Goal: Task Accomplishment & Management: Complete application form

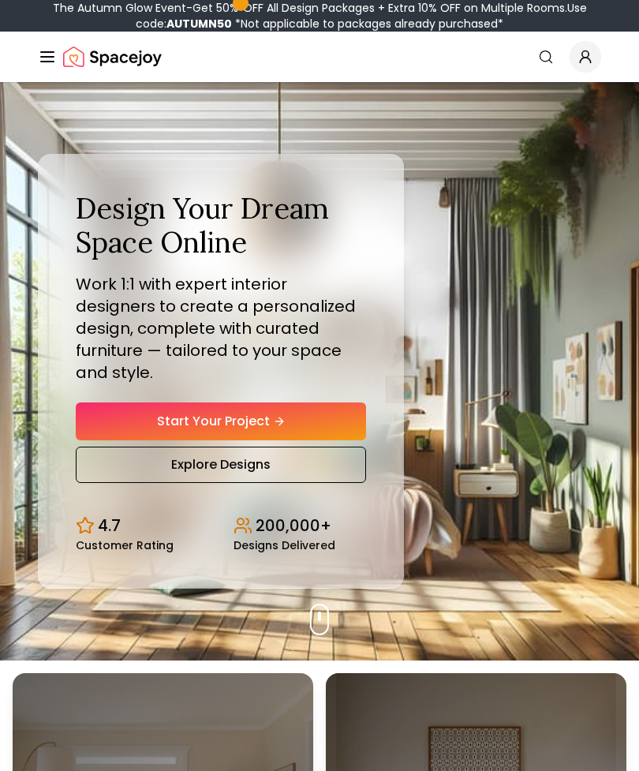
click at [320, 440] on link "Start Your Project" at bounding box center [221, 421] width 290 height 38
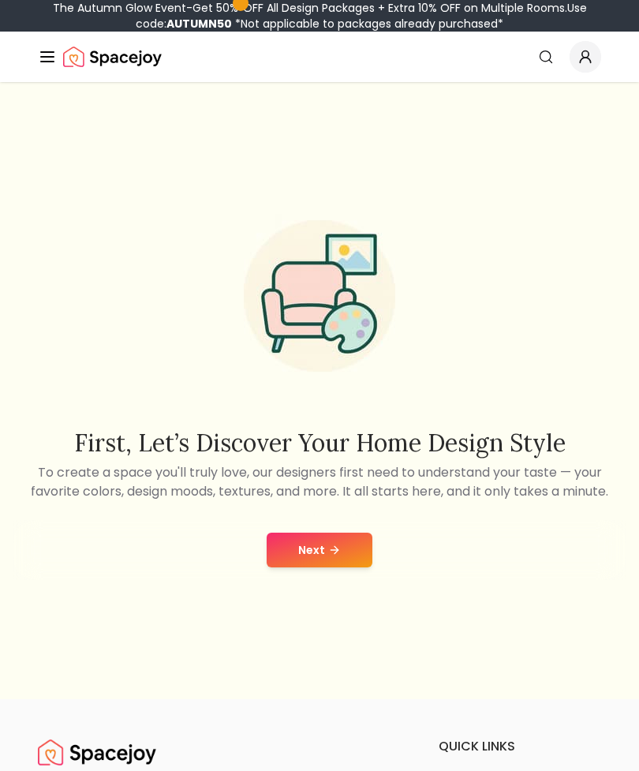
click at [323, 567] on button "Next" at bounding box center [320, 550] width 106 height 35
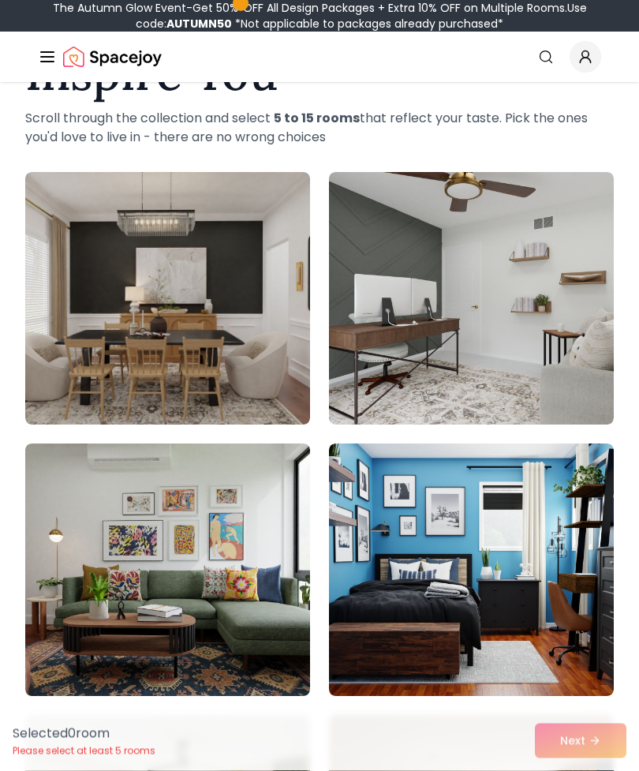
scroll to position [139, 0]
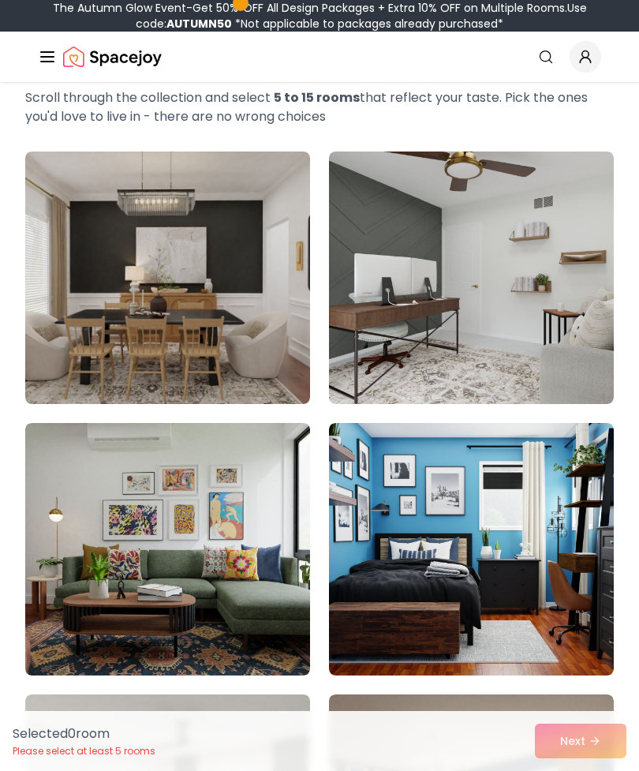
click at [82, 212] on img at bounding box center [167, 278] width 285 height 253
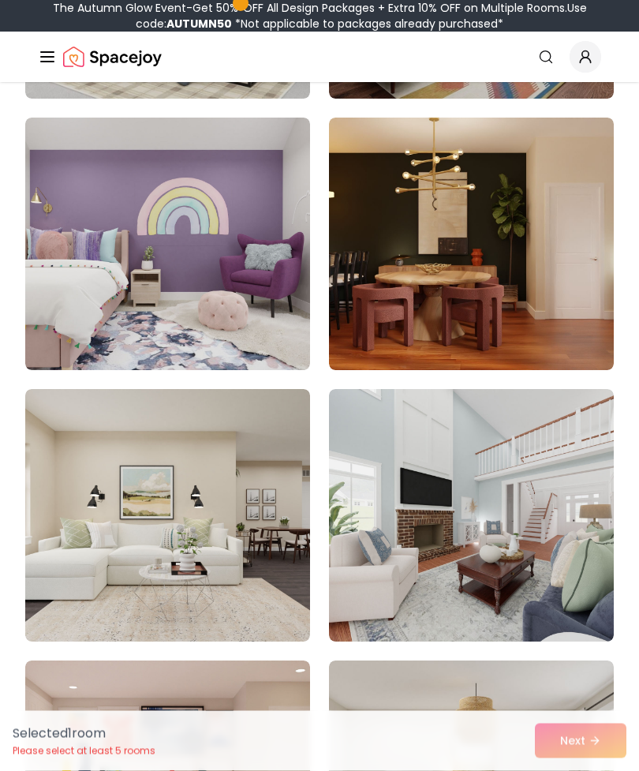
scroll to position [987, 0]
click at [586, 304] on img at bounding box center [471, 244] width 285 height 253
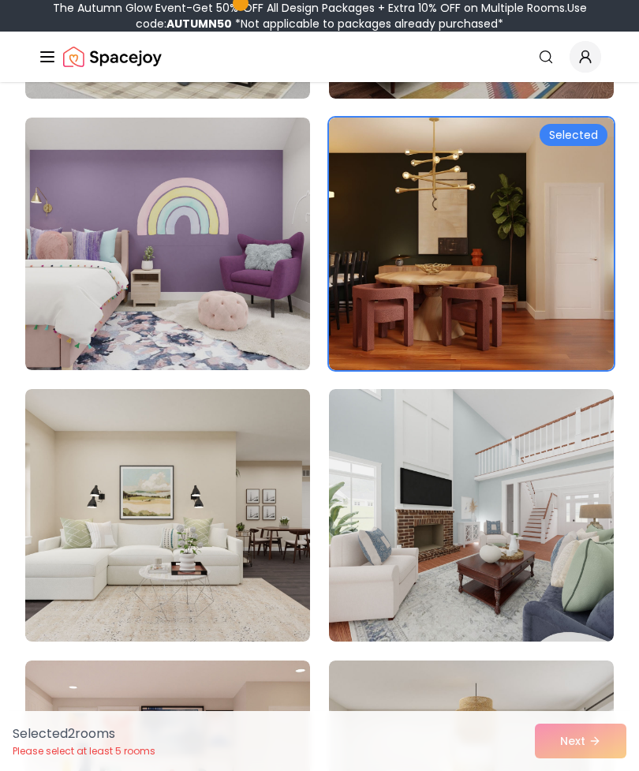
click at [582, 313] on img at bounding box center [471, 244] width 285 height 253
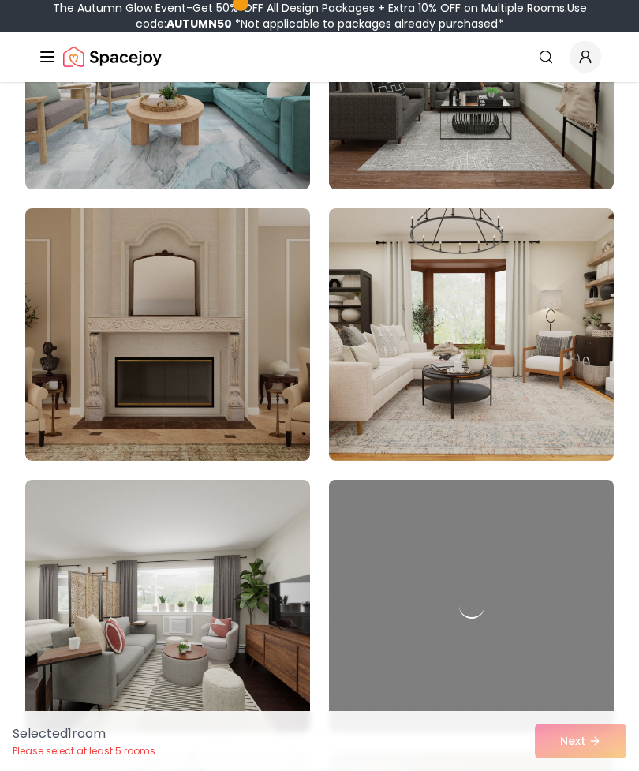
scroll to position [8494, 0]
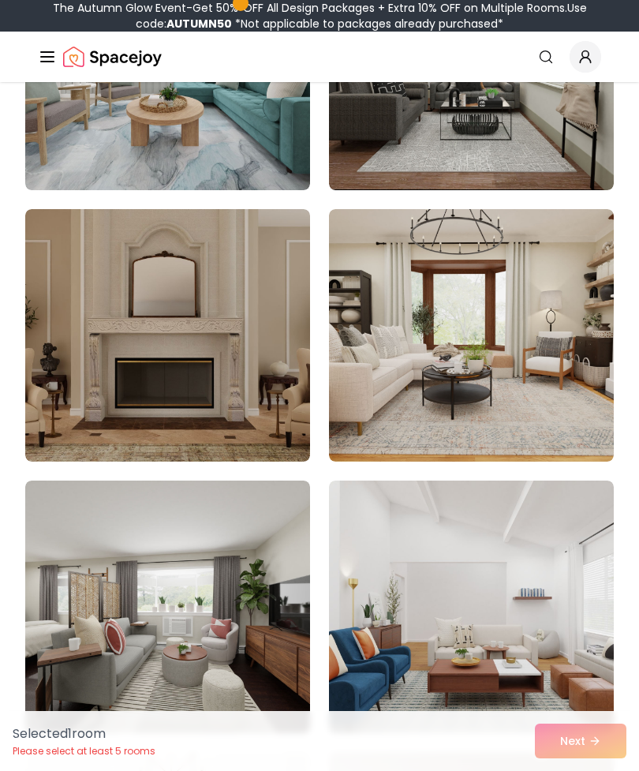
click at [234, 372] on img at bounding box center [167, 335] width 285 height 253
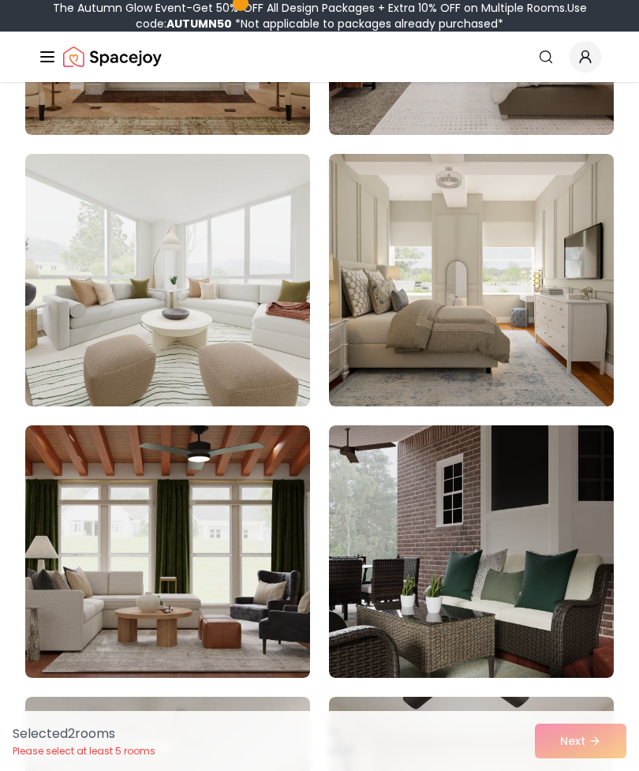
click at [584, 321] on img at bounding box center [471, 280] width 285 height 253
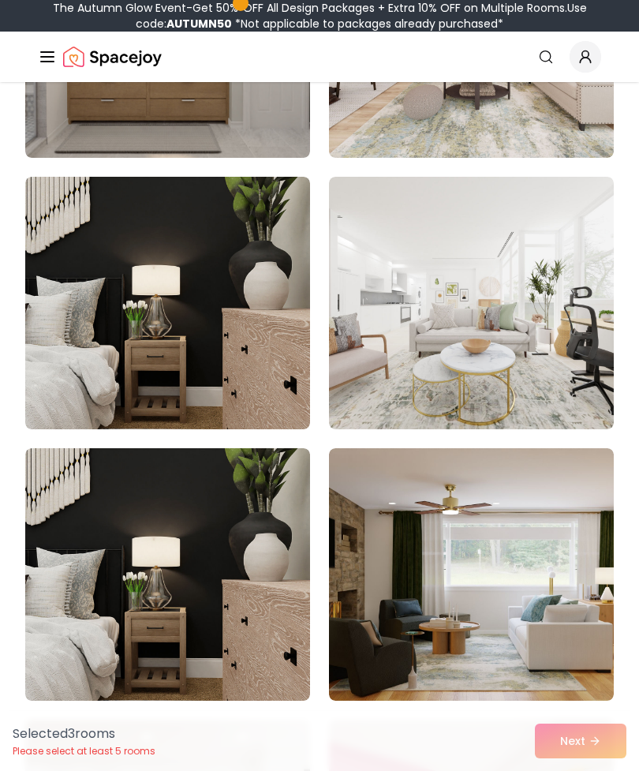
scroll to position [10973, 0]
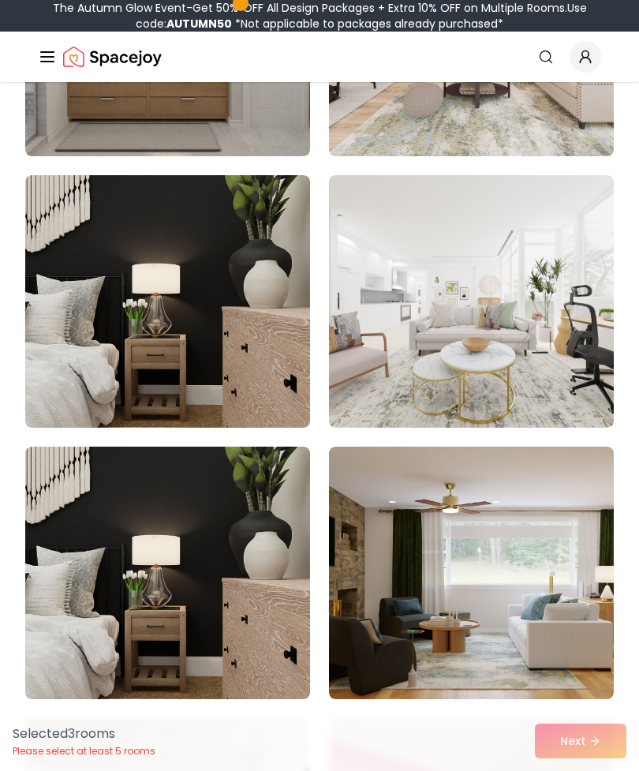
click at [279, 350] on img at bounding box center [167, 301] width 285 height 253
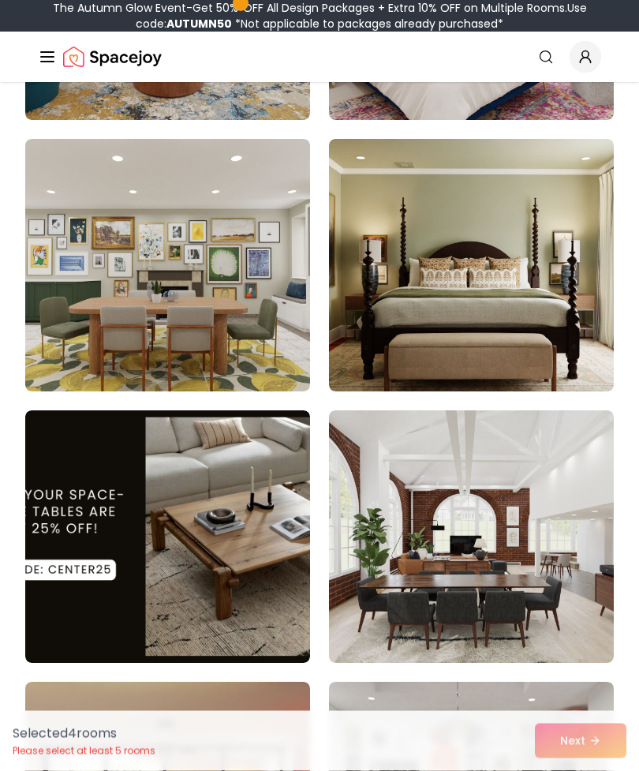
scroll to position [11824, 0]
click at [566, 314] on img at bounding box center [471, 265] width 285 height 253
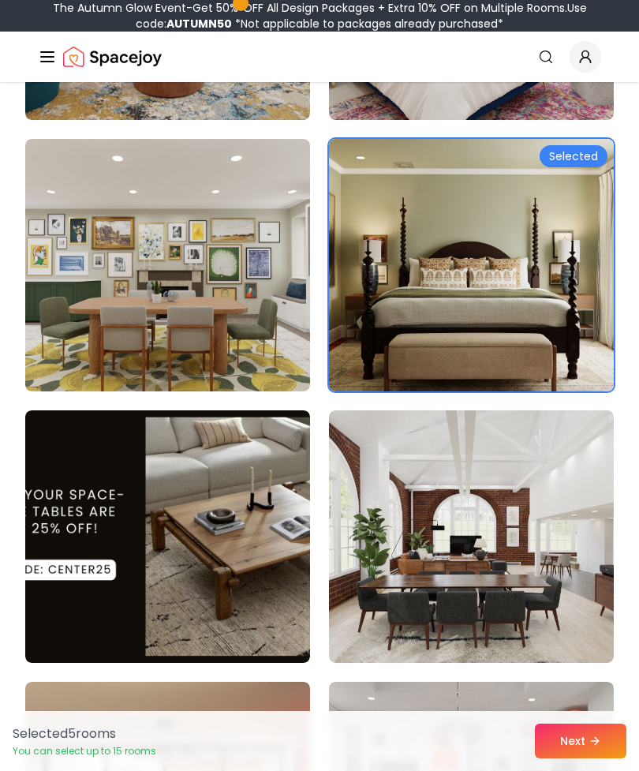
click at [578, 758] on button "Next" at bounding box center [581, 741] width 92 height 35
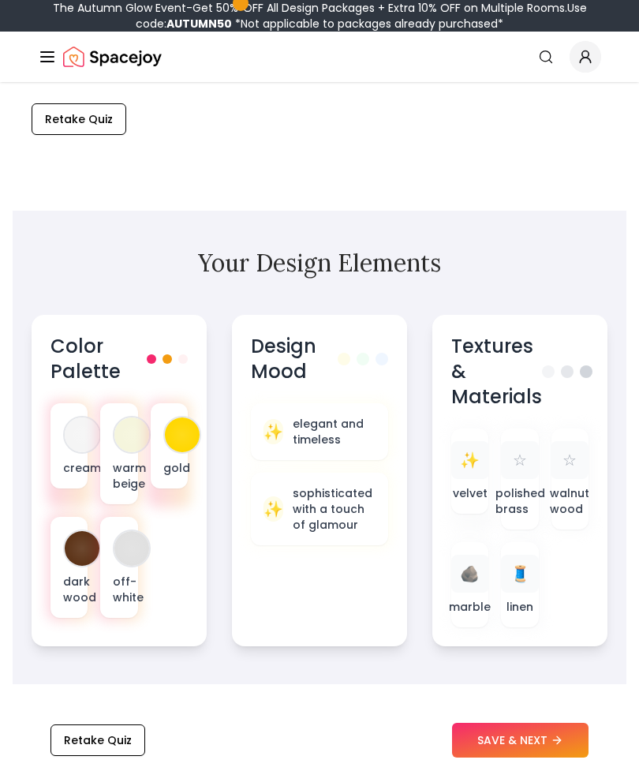
click at [543, 758] on button "SAVE & NEXT" at bounding box center [520, 741] width 137 height 35
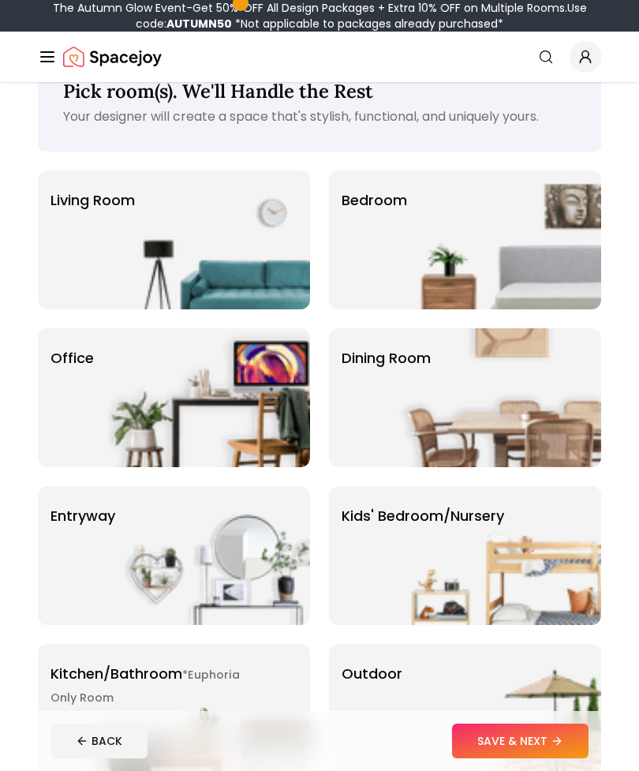
scroll to position [48, 0]
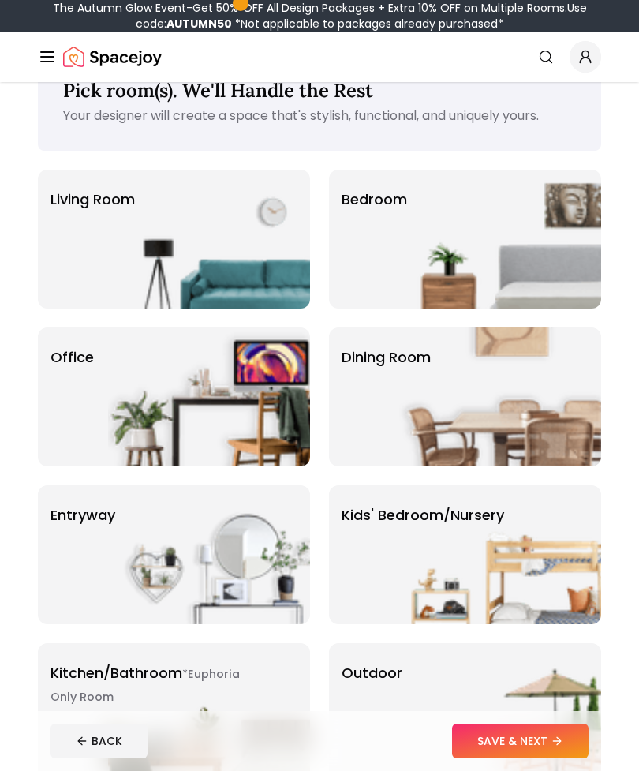
click at [262, 264] on img at bounding box center [209, 239] width 202 height 139
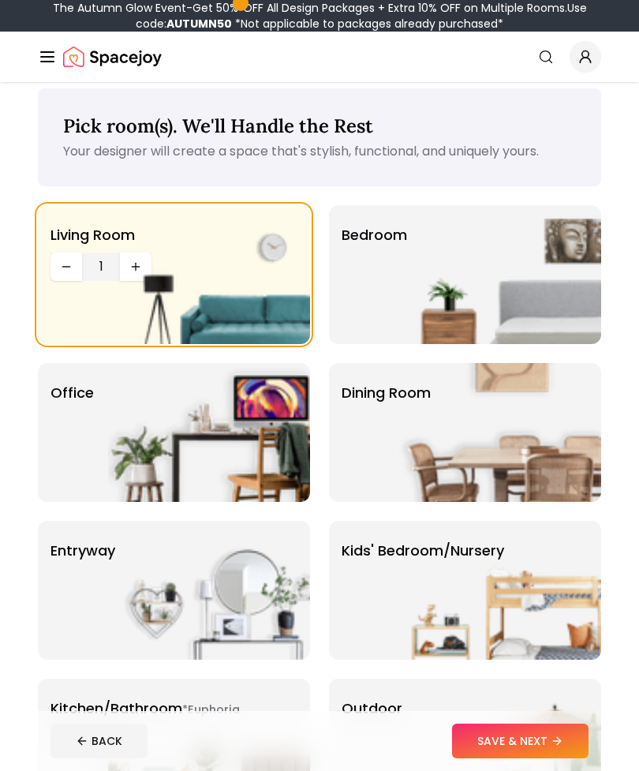
scroll to position [0, 0]
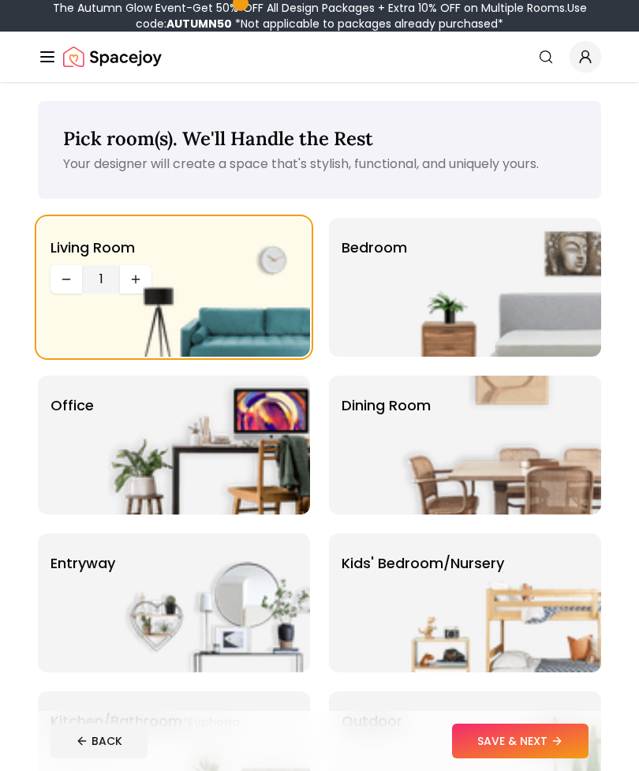
click at [556, 260] on img at bounding box center [500, 287] width 202 height 139
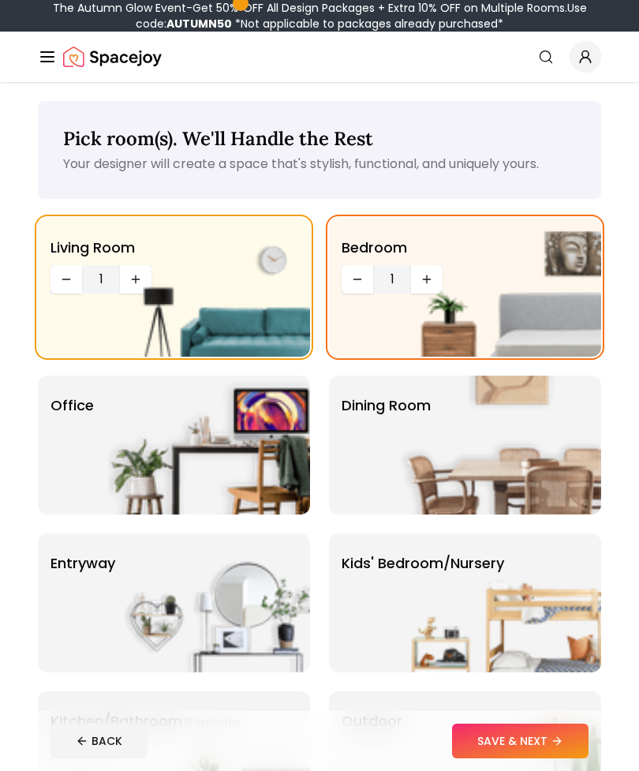
click at [425, 275] on img at bounding box center [500, 287] width 202 height 139
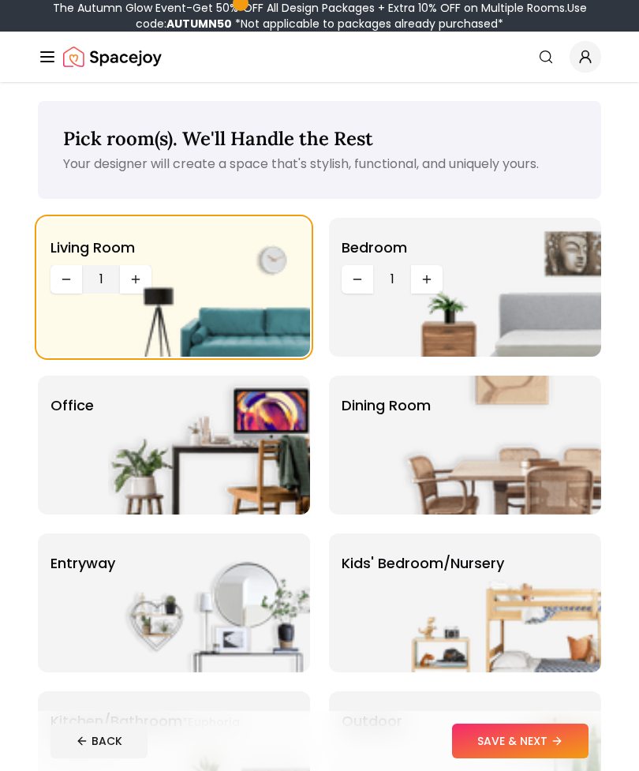
click at [429, 284] on img at bounding box center [500, 287] width 202 height 139
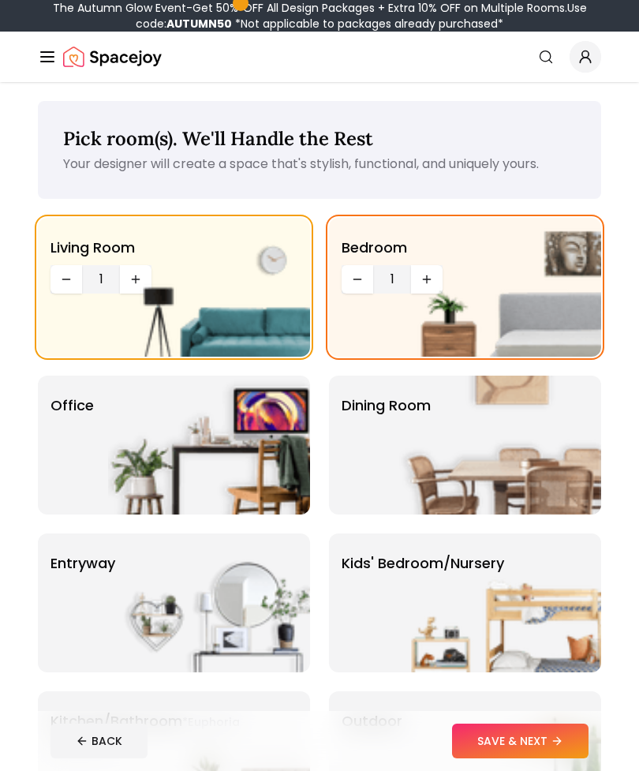
click at [430, 279] on img at bounding box center [500, 287] width 202 height 139
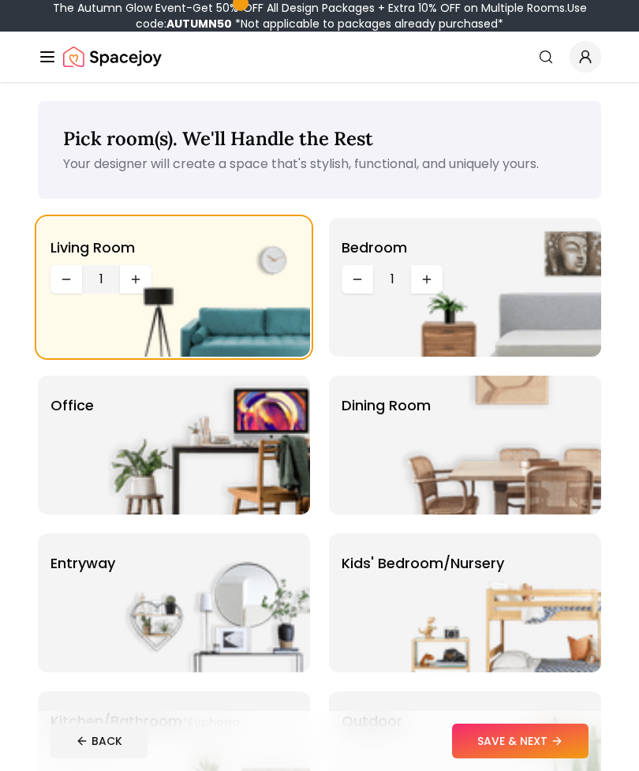
click at [424, 275] on img at bounding box center [500, 287] width 202 height 139
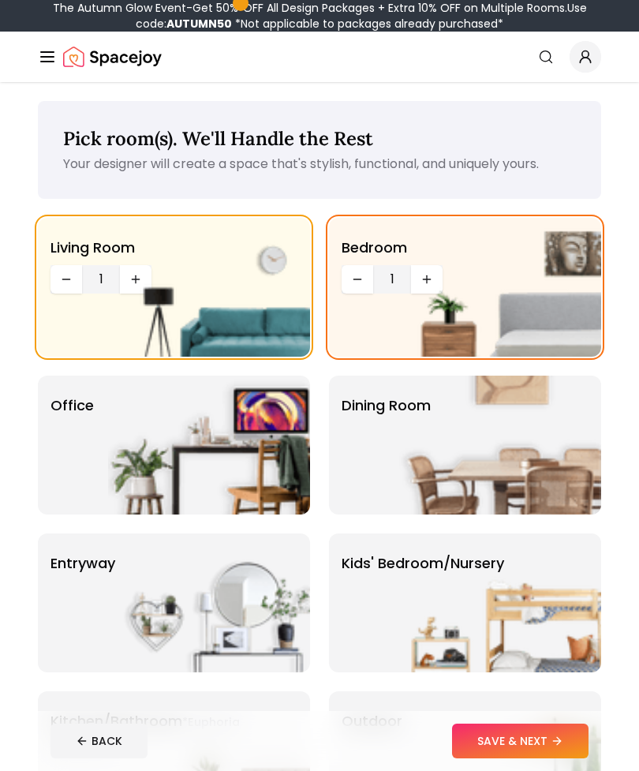
click at [388, 275] on span "1" at bounding box center [392, 279] width 25 height 19
click at [428, 279] on img at bounding box center [500, 287] width 202 height 139
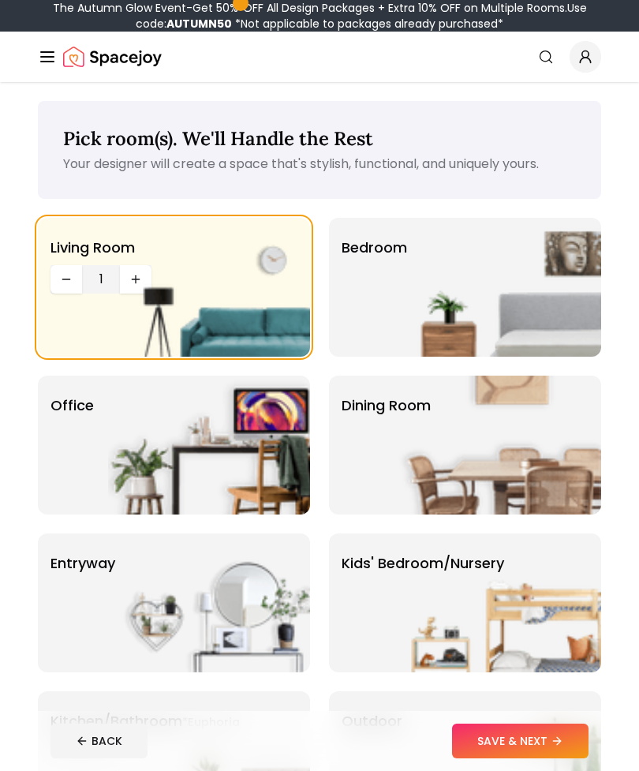
click at [426, 280] on img at bounding box center [500, 287] width 202 height 139
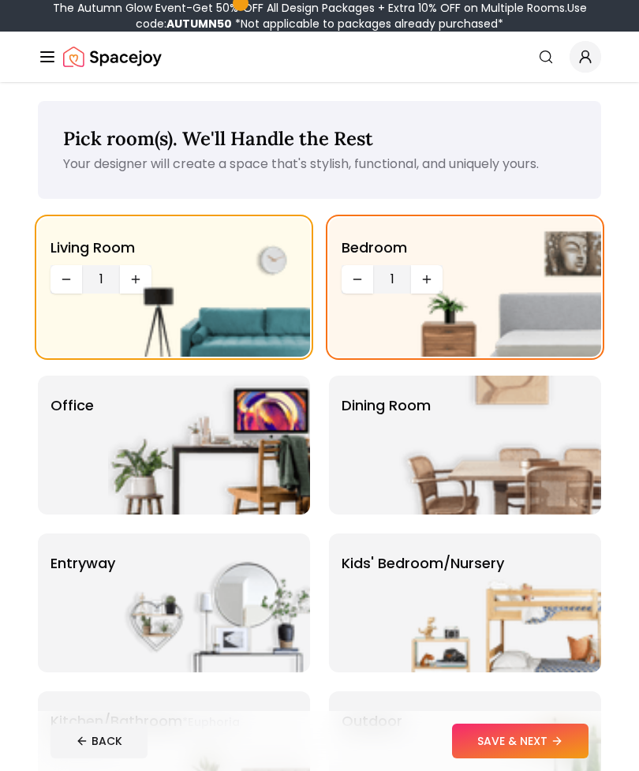
click at [424, 277] on img at bounding box center [500, 287] width 202 height 139
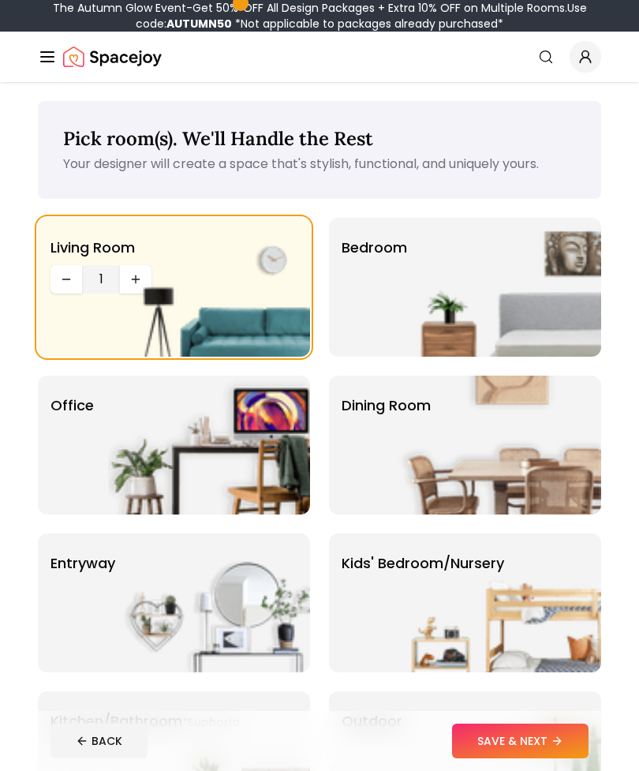
click at [423, 276] on img at bounding box center [500, 287] width 202 height 139
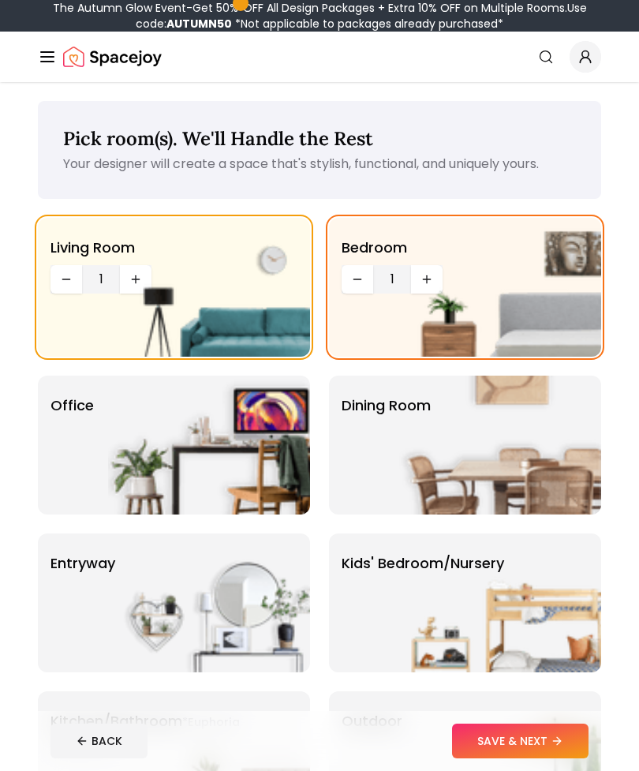
click at [424, 278] on img at bounding box center [500, 287] width 202 height 139
click at [423, 277] on img at bounding box center [500, 287] width 202 height 139
click at [421, 285] on img at bounding box center [500, 287] width 202 height 139
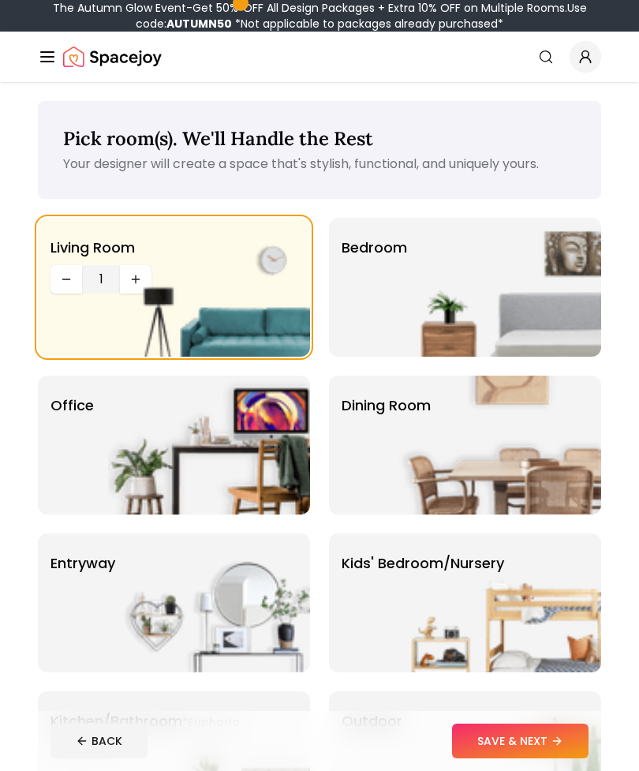
click at [421, 284] on img at bounding box center [500, 287] width 202 height 139
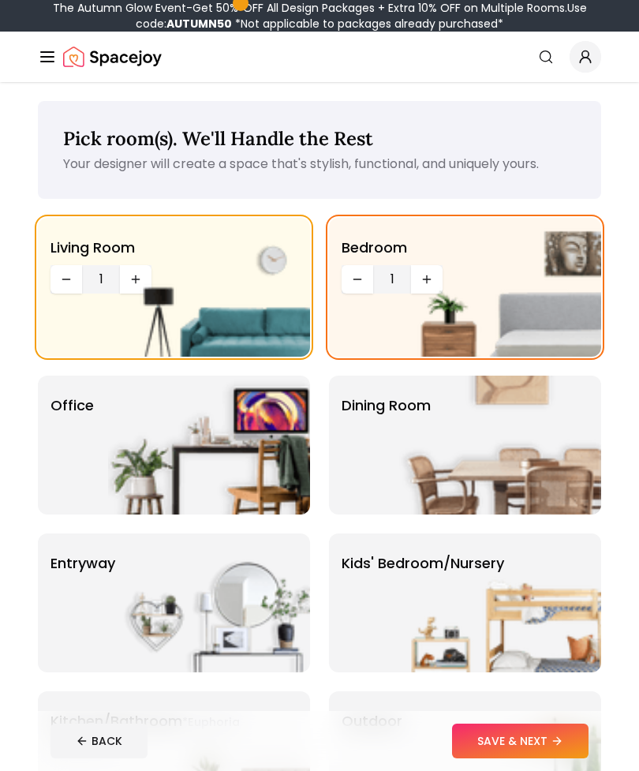
click at [391, 282] on span "1" at bounding box center [392, 279] width 25 height 19
click at [370, 279] on button "Decrease quantity" at bounding box center [358, 279] width 32 height 28
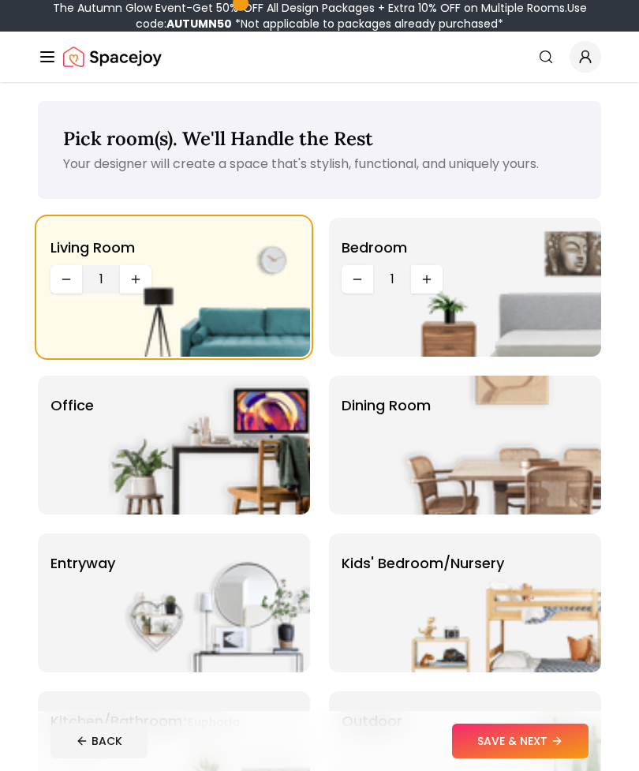
click at [349, 290] on button "Decrease quantity" at bounding box center [358, 279] width 32 height 28
click at [387, 292] on div "Bedroom" at bounding box center [465, 287] width 272 height 139
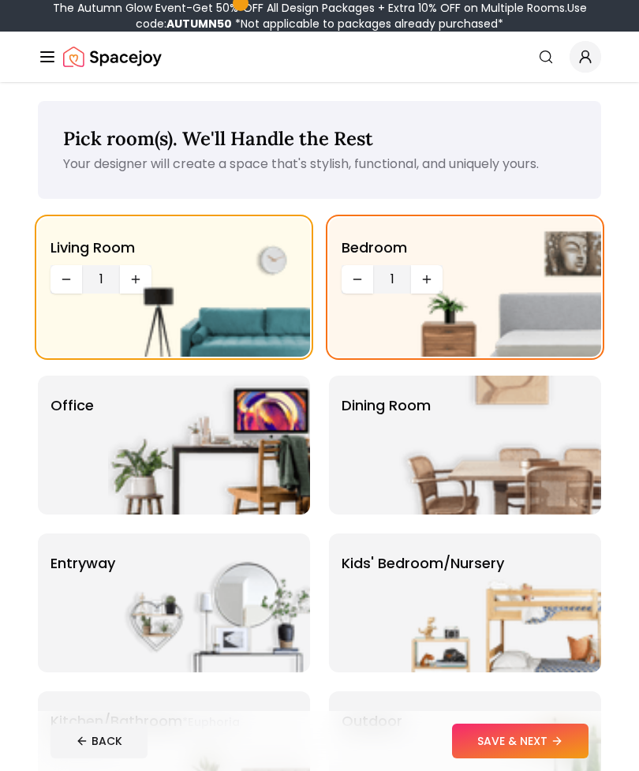
click at [433, 274] on img at bounding box center [500, 287] width 202 height 139
click at [429, 276] on img at bounding box center [500, 287] width 202 height 139
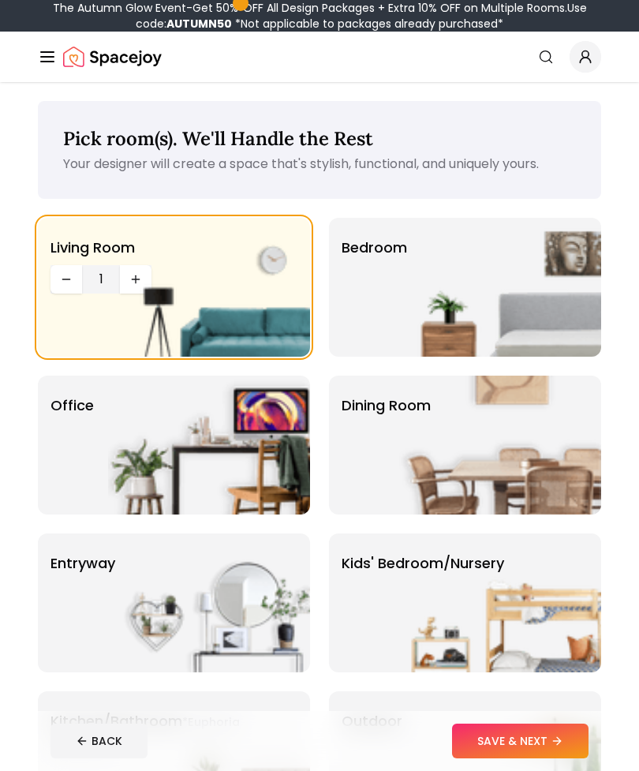
click at [144, 272] on img at bounding box center [209, 287] width 202 height 139
click at [143, 272] on img at bounding box center [209, 287] width 202 height 139
